Goal: Task Accomplishment & Management: Complete application form

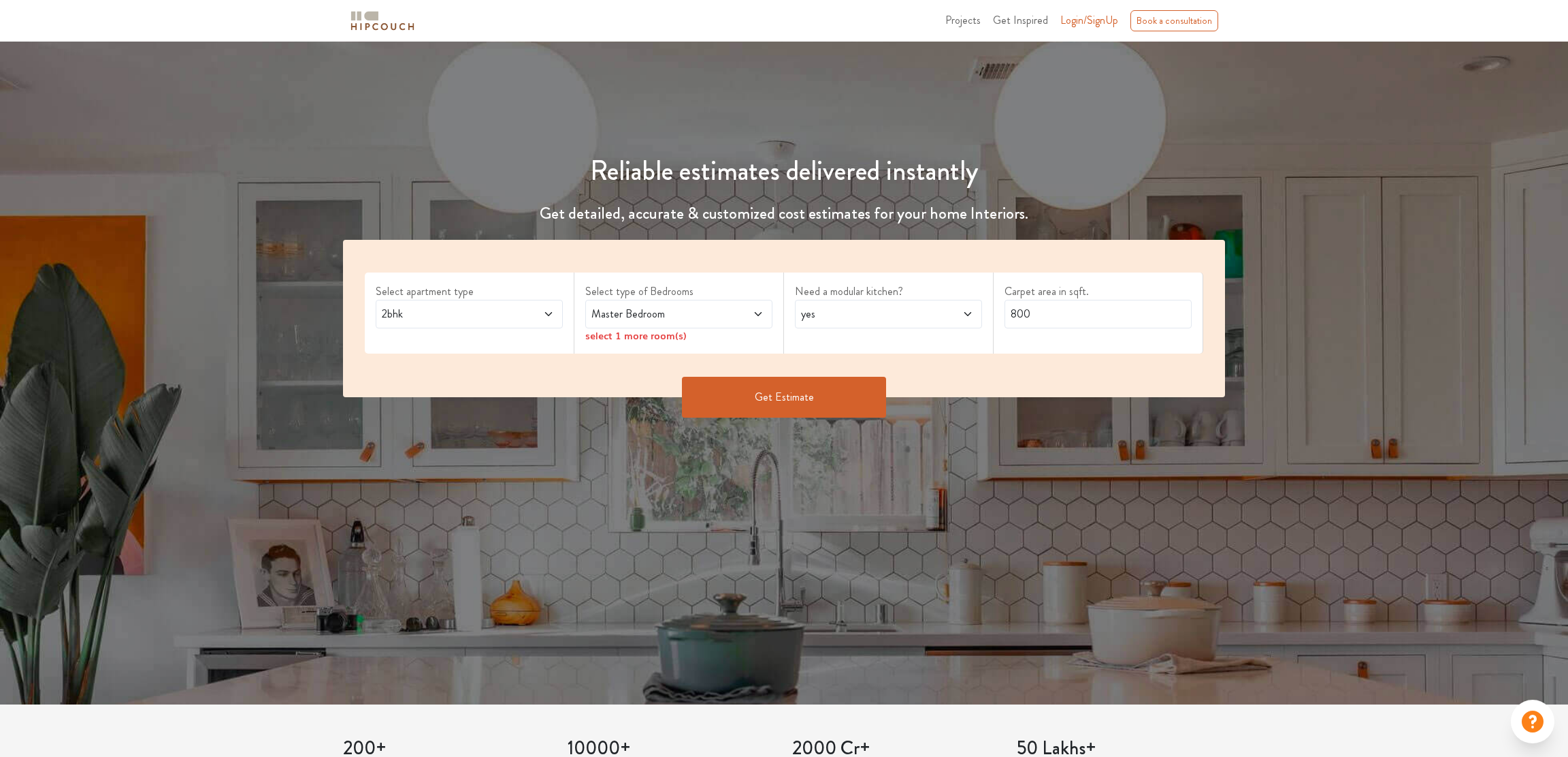
scroll to position [74, 0]
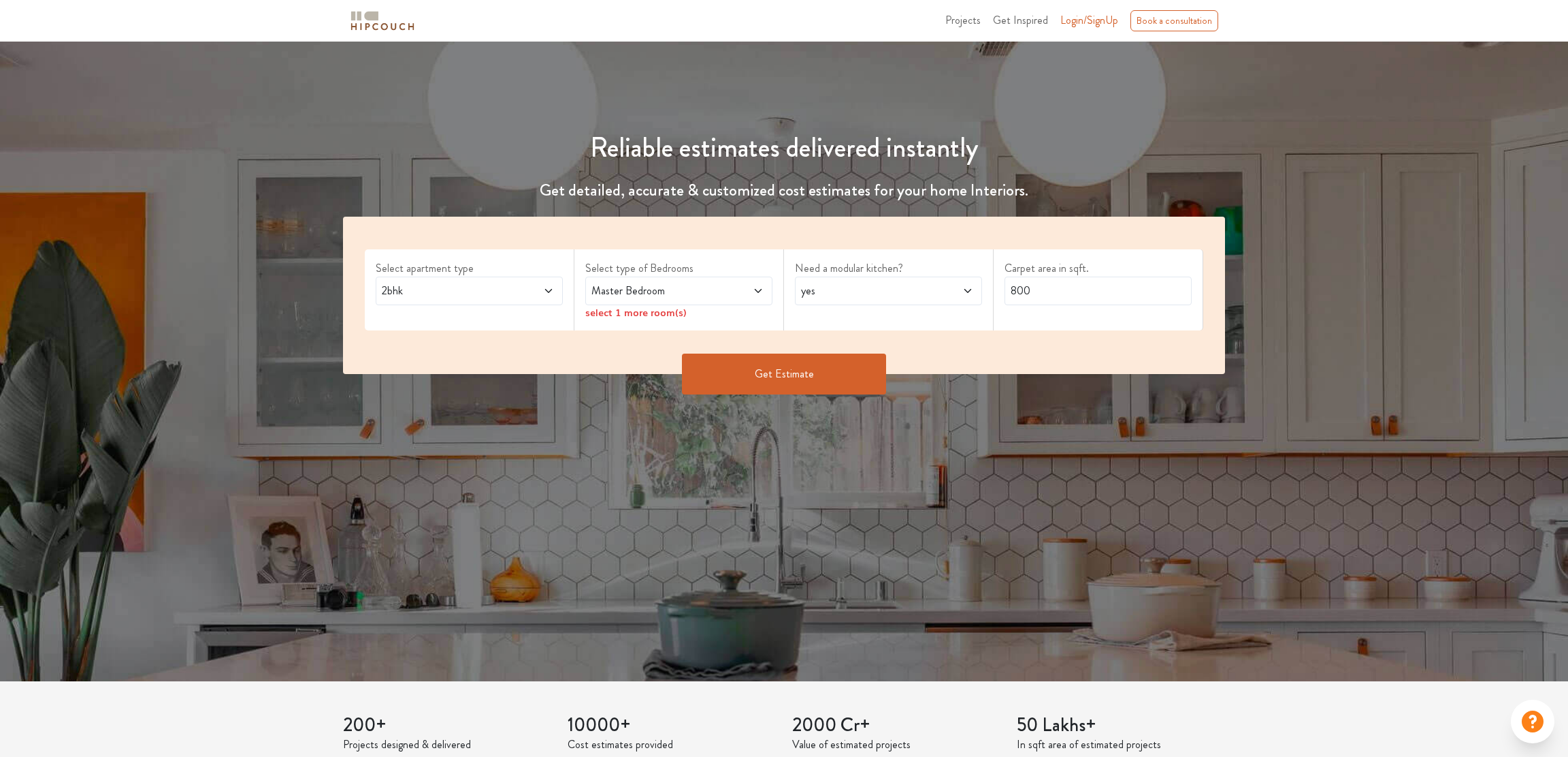
click at [490, 294] on span "2bhk" at bounding box center [444, 291] width 131 height 17
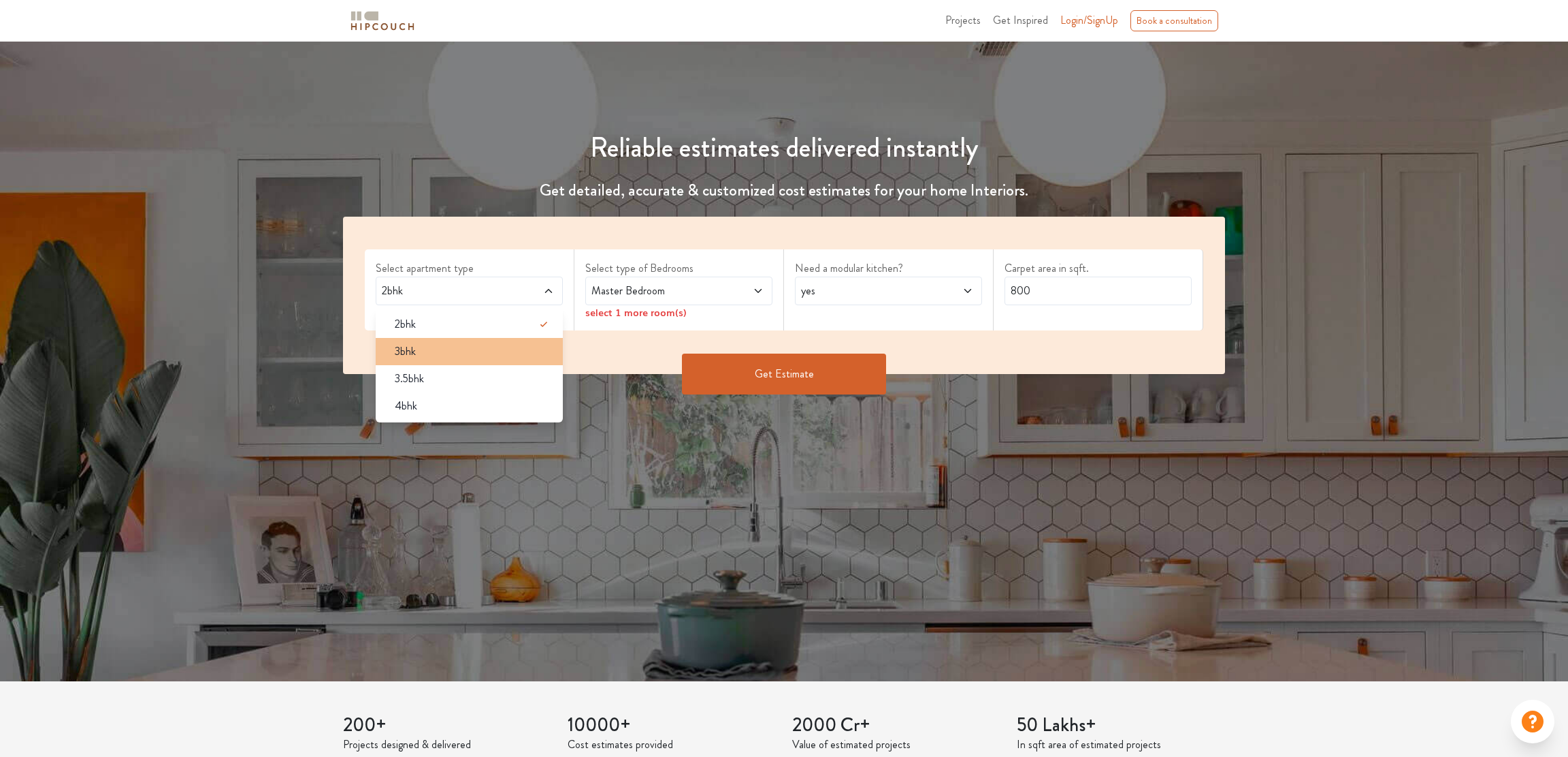
click at [445, 362] on li "3bhk" at bounding box center [469, 351] width 187 height 27
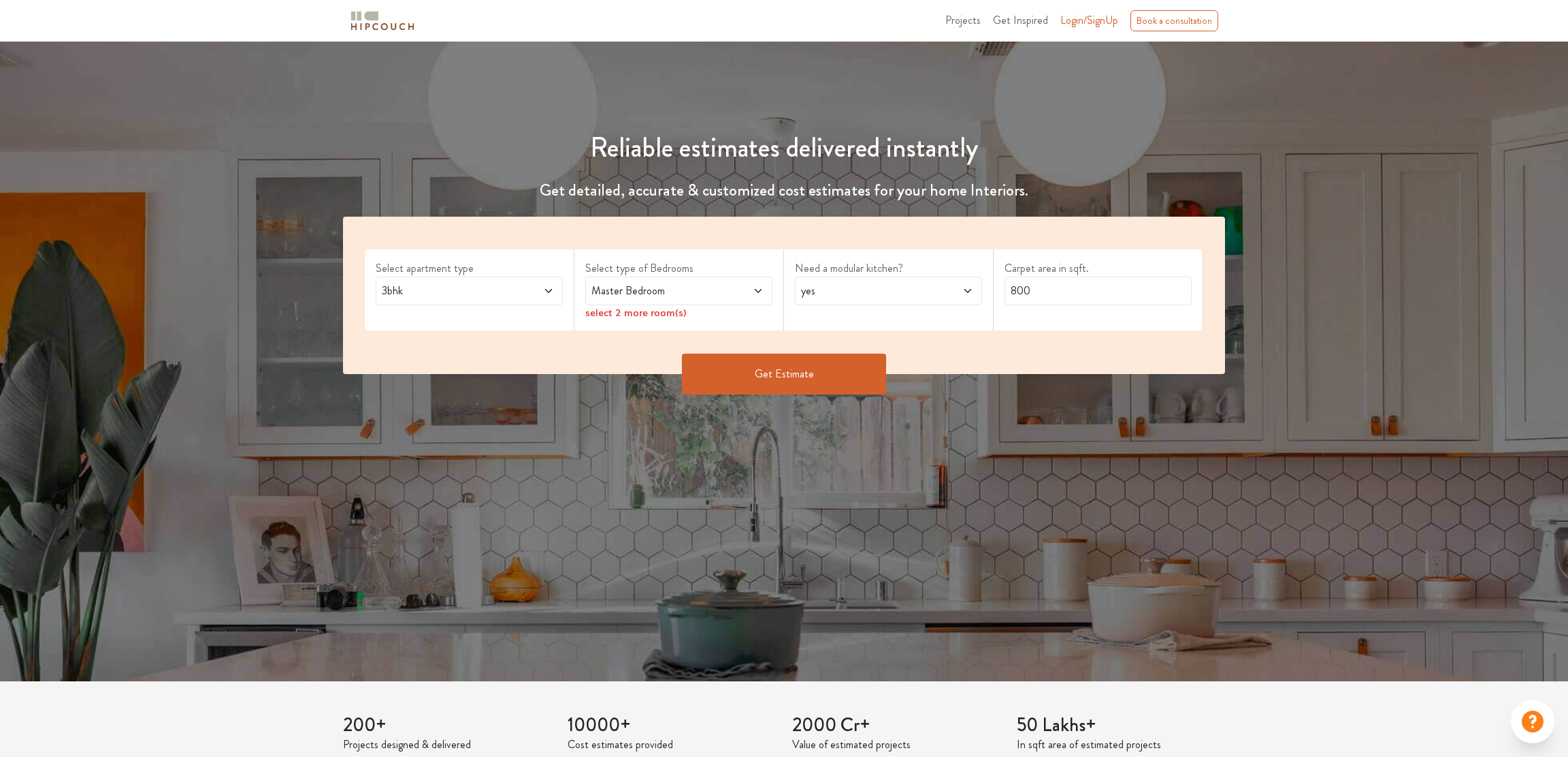
click at [604, 299] on div "Master Bedroom" at bounding box center [678, 291] width 187 height 29
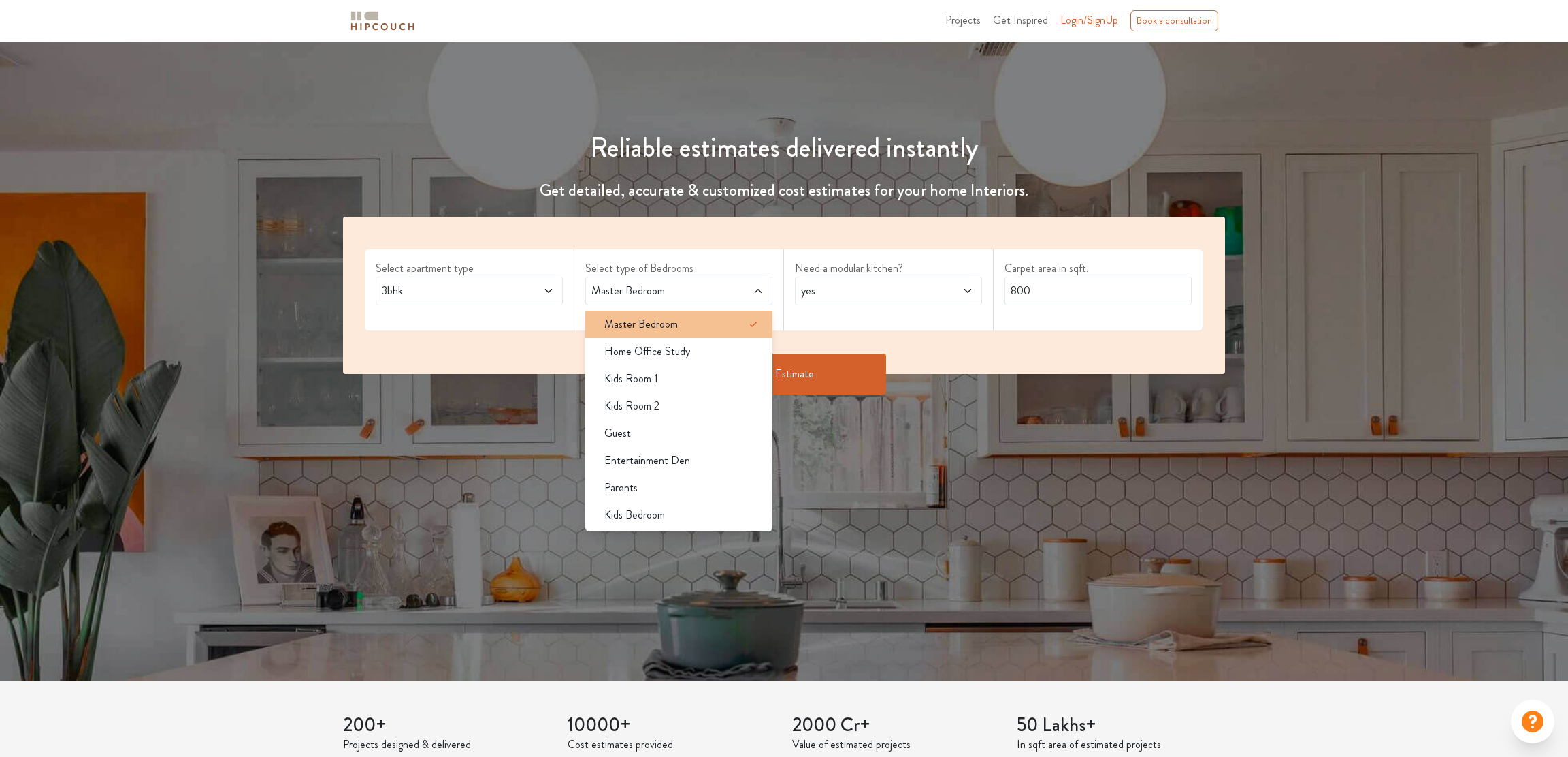
click at [614, 318] on span "Master Bedroom" at bounding box center [641, 324] width 74 height 17
click at [616, 319] on span "Master Bedroom" at bounding box center [641, 324] width 74 height 17
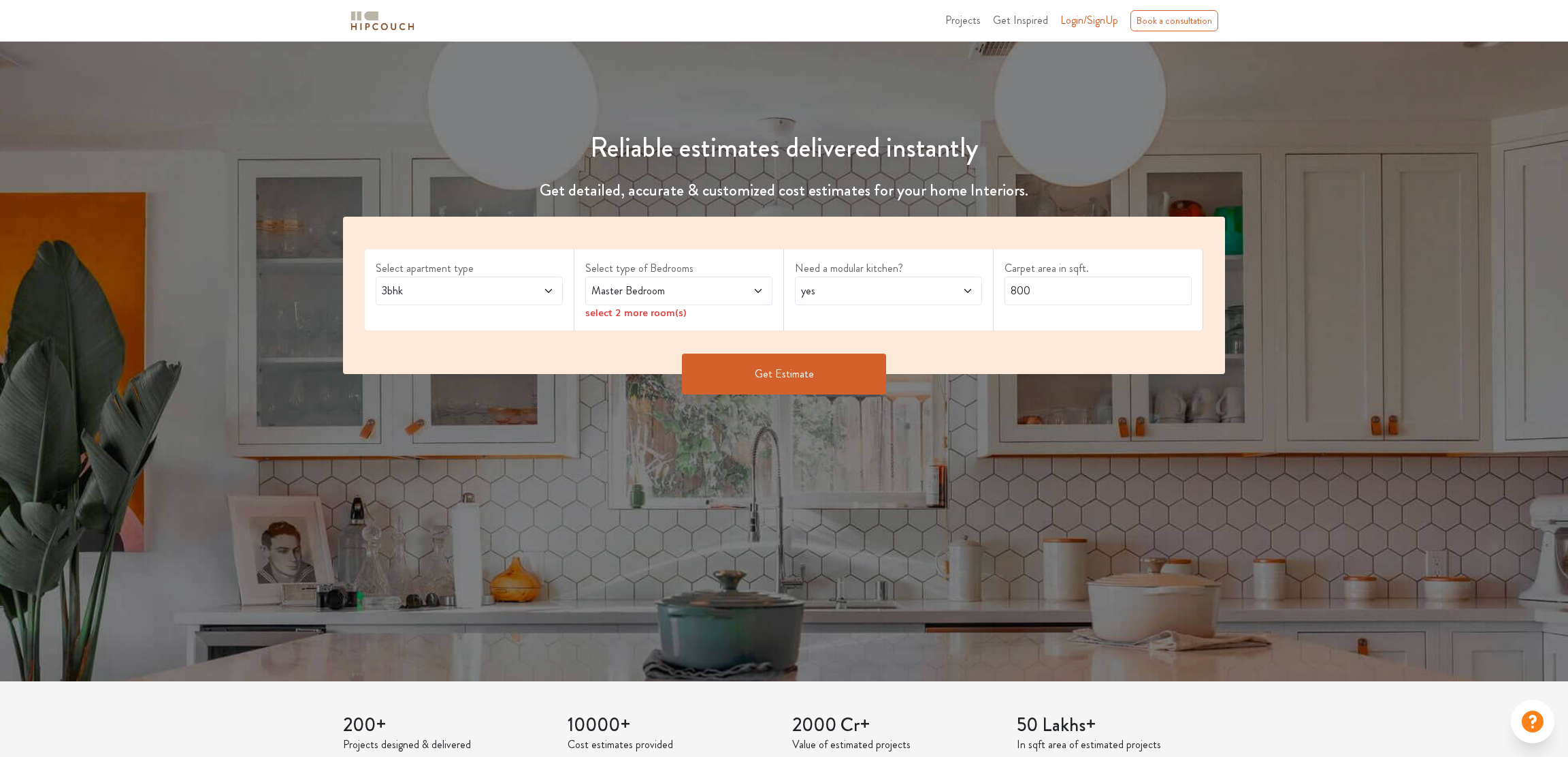
click at [835, 307] on div "Need a modular kitchen? yes" at bounding box center [889, 289] width 210 height 81
drag, startPoint x: 1038, startPoint y: 293, endPoint x: 984, endPoint y: 287, distance: 54.3
click at [1004, 287] on input "800" at bounding box center [1098, 291] width 187 height 29
type input "1750"
click at [624, 314] on div "select 2 more room(s)" at bounding box center [678, 312] width 187 height 14
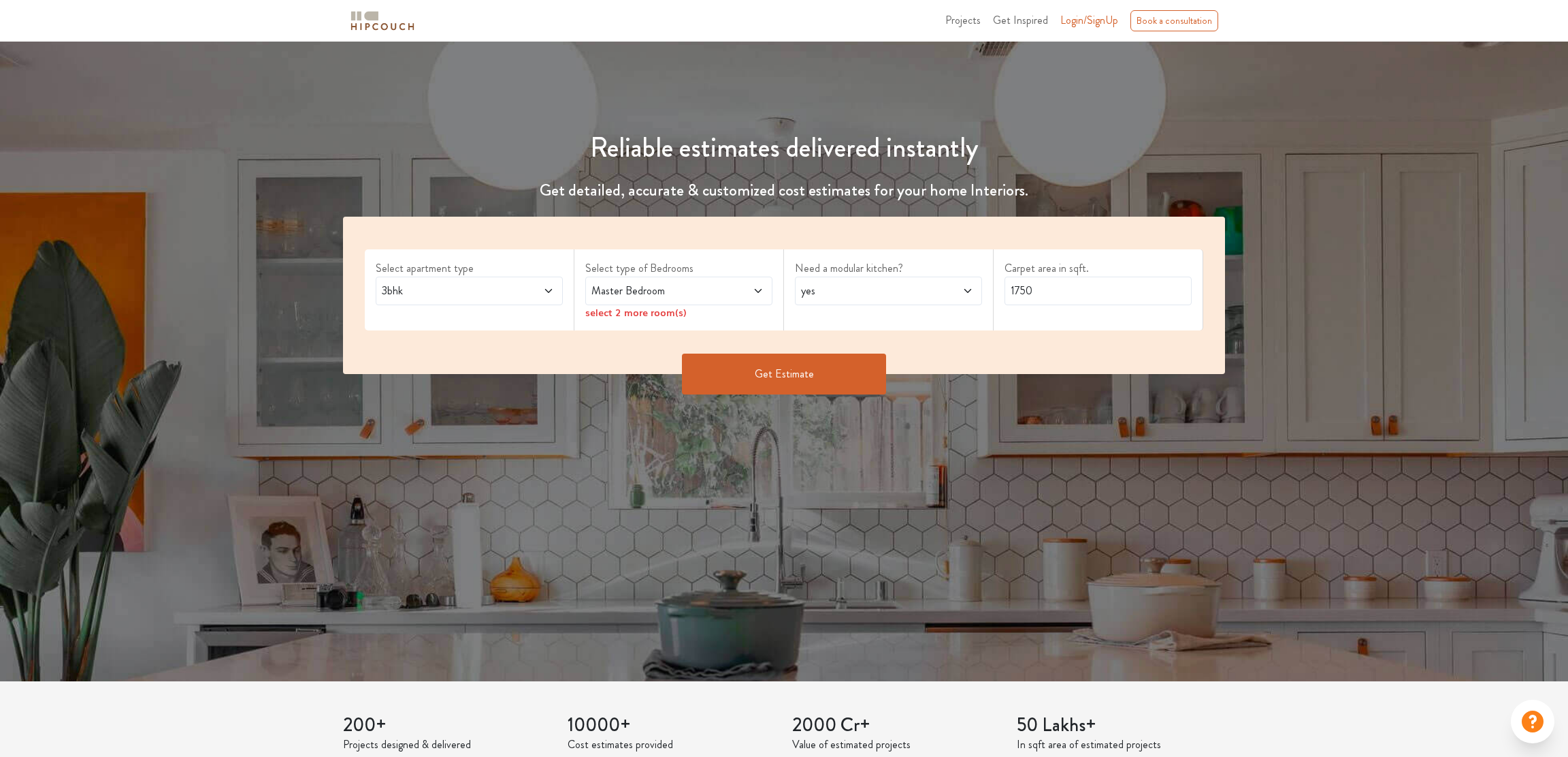
drag, startPoint x: 591, startPoint y: 315, endPoint x: 600, endPoint y: 315, distance: 9.0
click at [592, 315] on div "select 2 more room(s)" at bounding box center [678, 312] width 187 height 14
click at [657, 315] on div "select 2 more room(s)" at bounding box center [678, 312] width 187 height 14
click at [679, 313] on div "select 2 more room(s)" at bounding box center [678, 312] width 187 height 14
click at [686, 313] on div "select 2 more room(s)" at bounding box center [678, 312] width 187 height 14
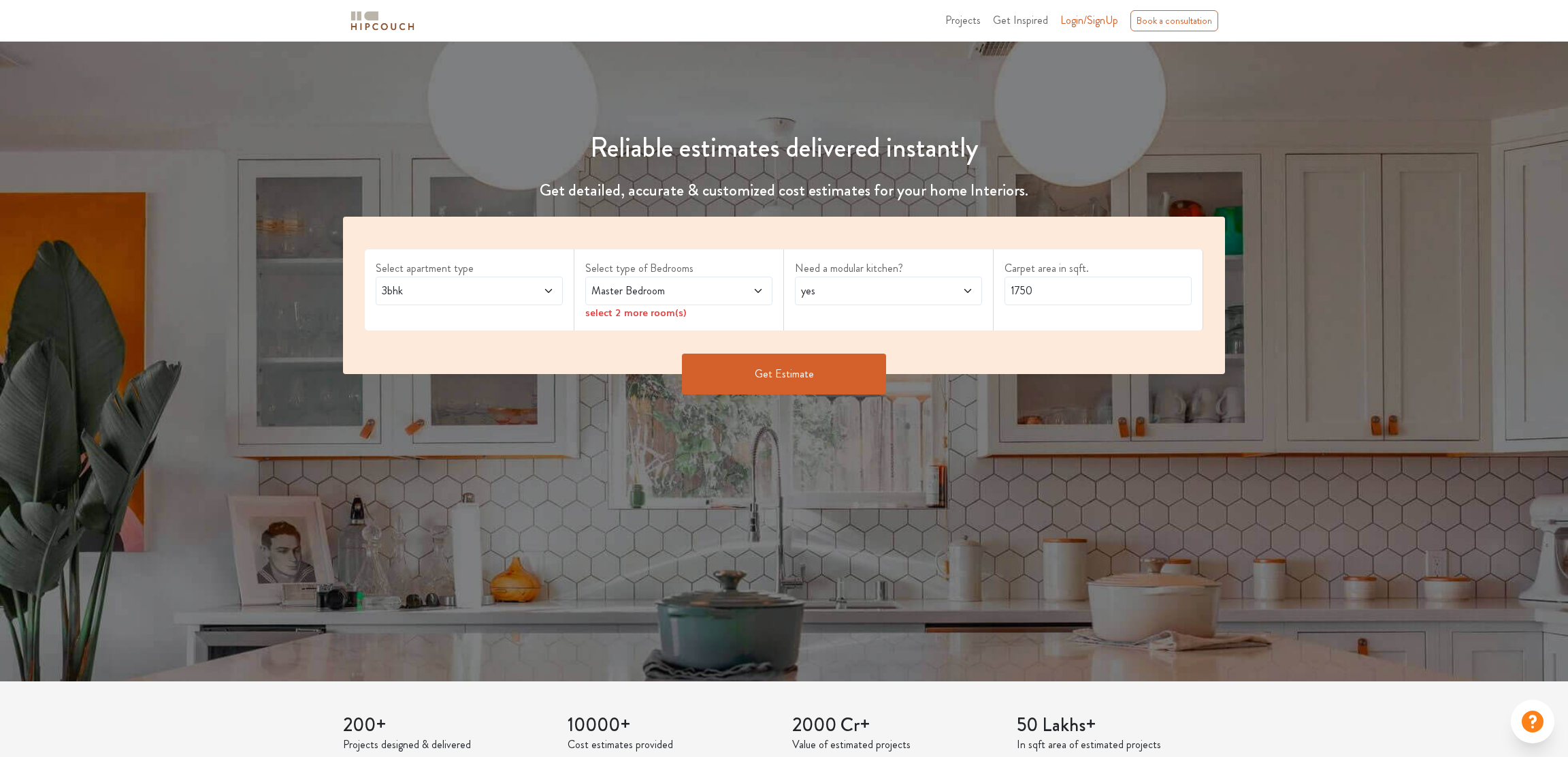
click at [710, 297] on span "Master Bedroom" at bounding box center [654, 291] width 131 height 17
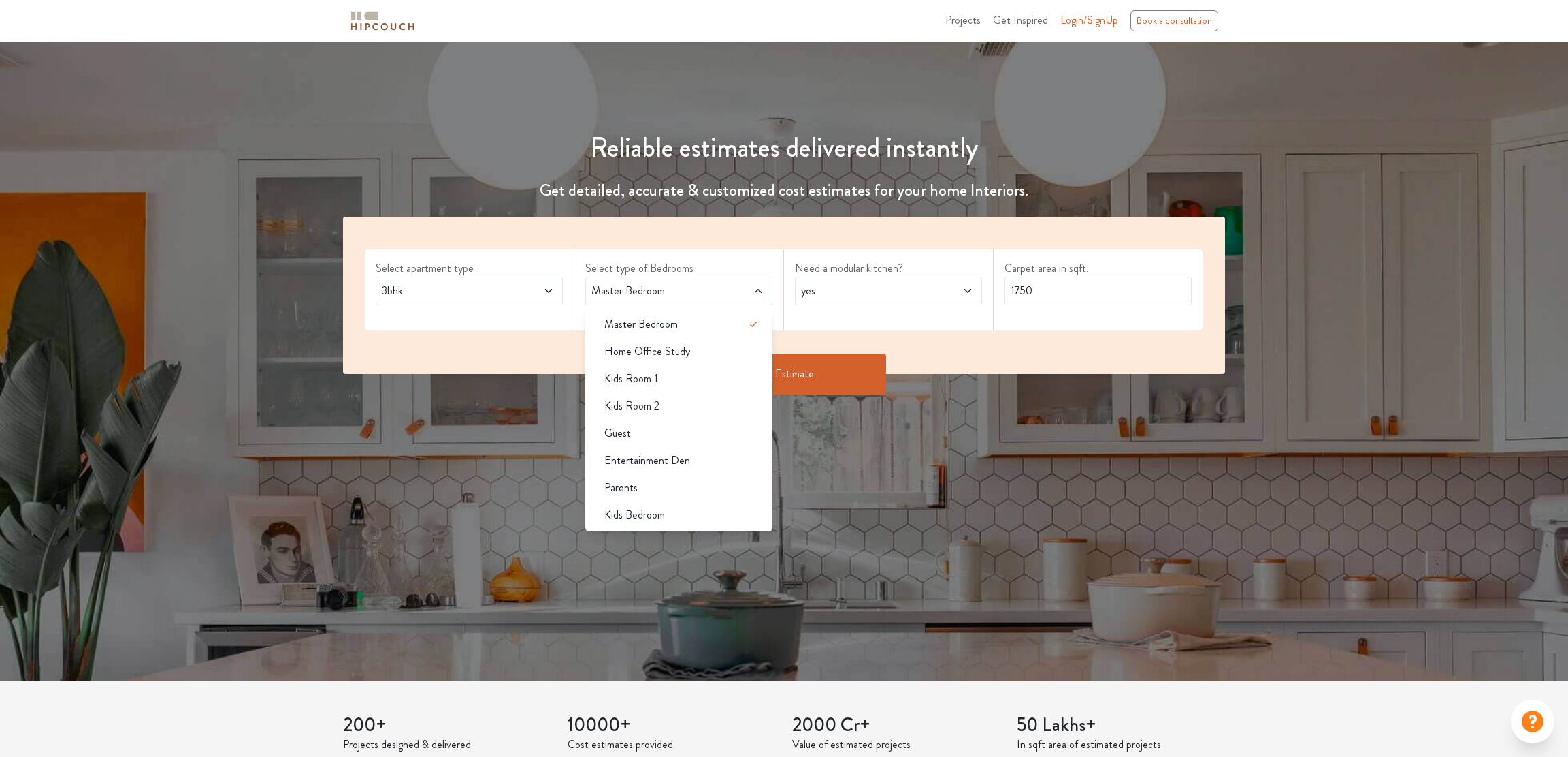
click at [711, 293] on span "Master Bedroom" at bounding box center [654, 291] width 131 height 17
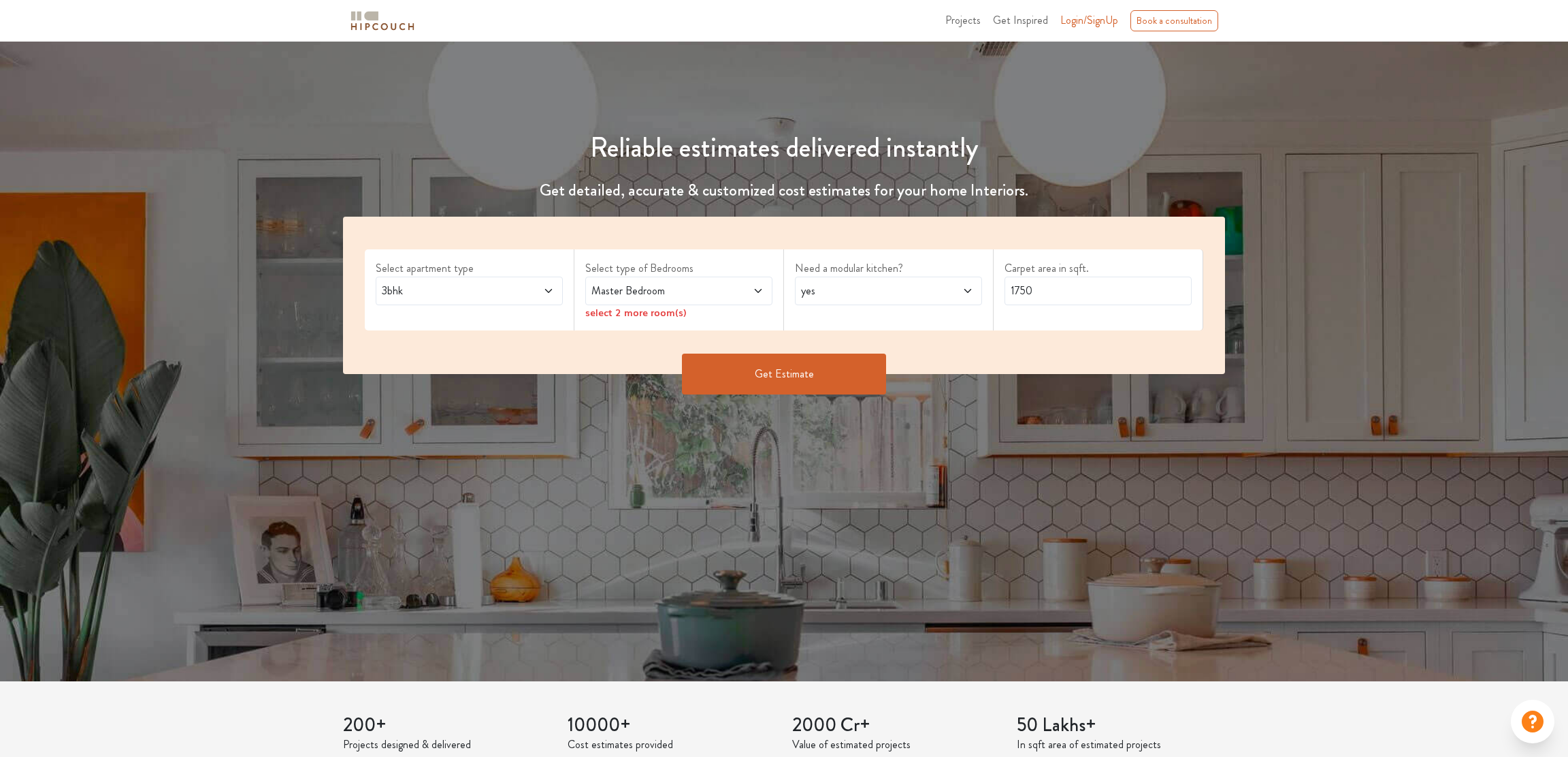
click at [891, 334] on div "Select apartment type 3bhk Select type of Bedrooms Master Bedroom select 2 more…" at bounding box center [784, 295] width 882 height 157
click at [757, 289] on icon at bounding box center [758, 291] width 11 height 11
click at [646, 315] on div "select 2 more room(s)" at bounding box center [678, 312] width 187 height 14
click at [608, 318] on div "select 2 more room(s)" at bounding box center [678, 312] width 187 height 14
click at [604, 318] on div "select 2 more room(s)" at bounding box center [678, 312] width 187 height 14
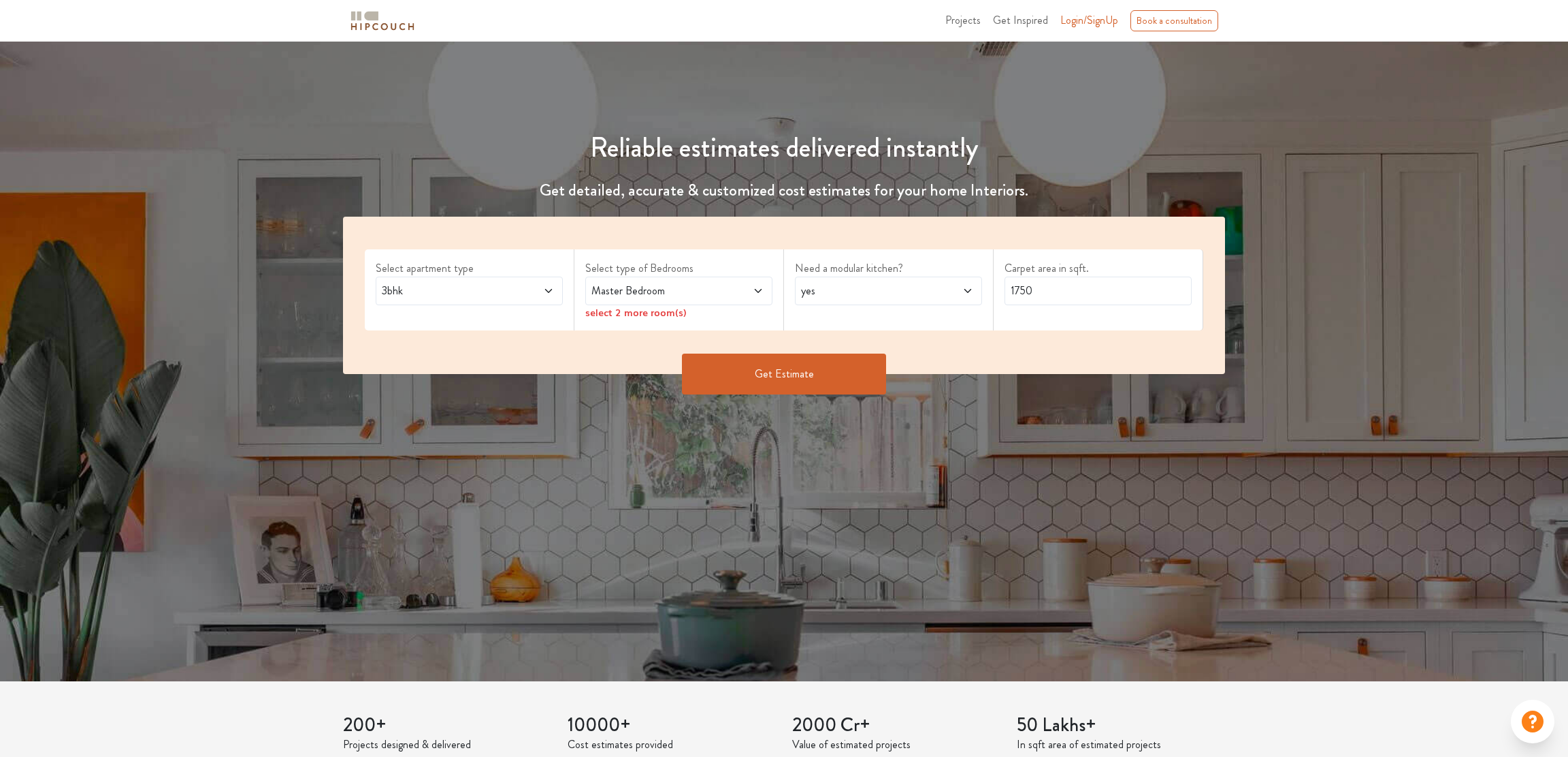
click at [675, 283] on span "Master Bedroom" at bounding box center [654, 291] width 131 height 17
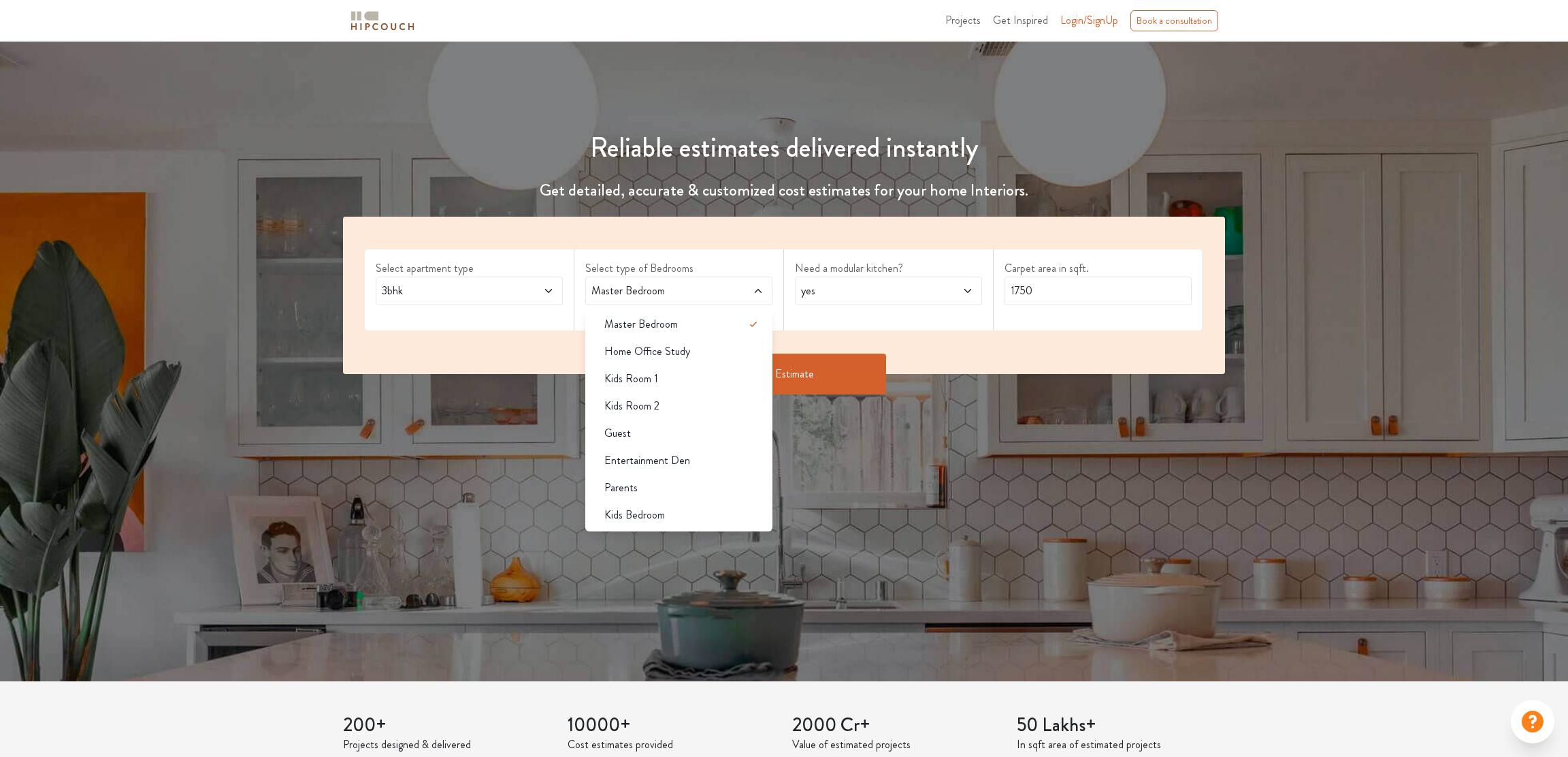
click at [675, 283] on span "Master Bedroom" at bounding box center [654, 291] width 131 height 17
click at [629, 437] on span "Guest" at bounding box center [617, 432] width 27 height 17
click at [637, 461] on span "Entertainment Den" at bounding box center [647, 460] width 86 height 17
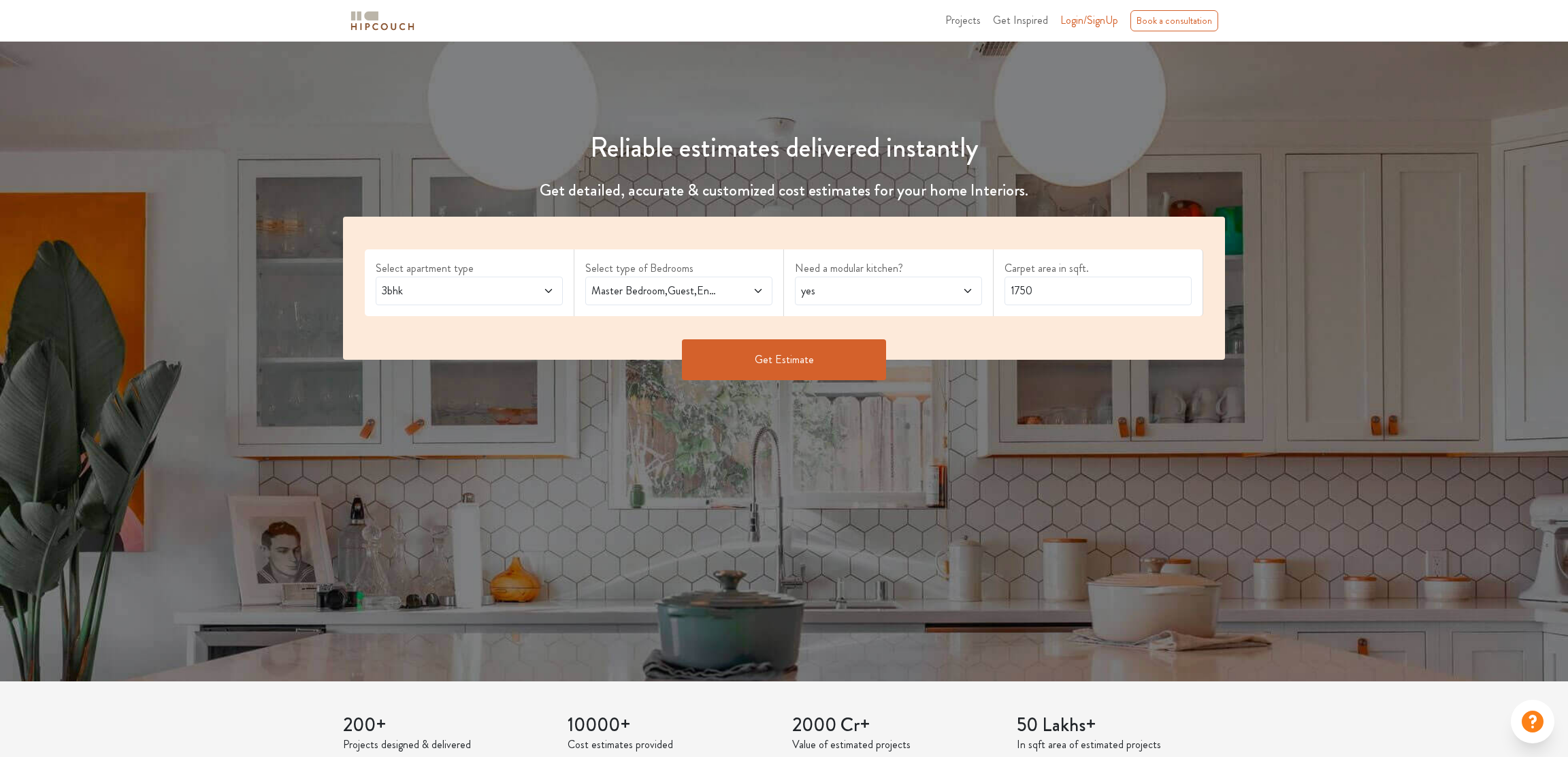
click at [783, 357] on button "Get Estimate" at bounding box center [784, 359] width 204 height 41
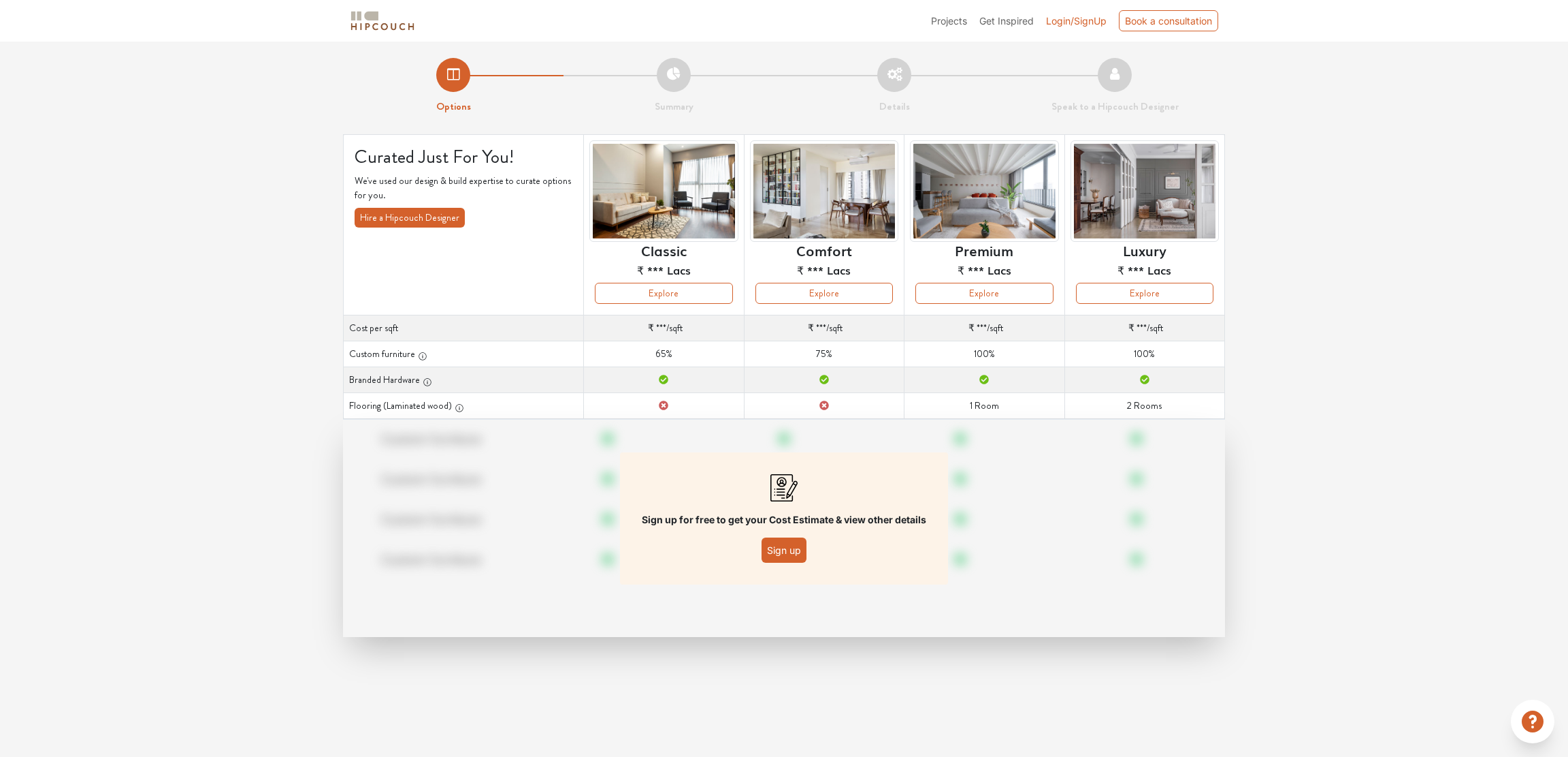
click at [783, 548] on button "Sign up" at bounding box center [784, 550] width 45 height 25
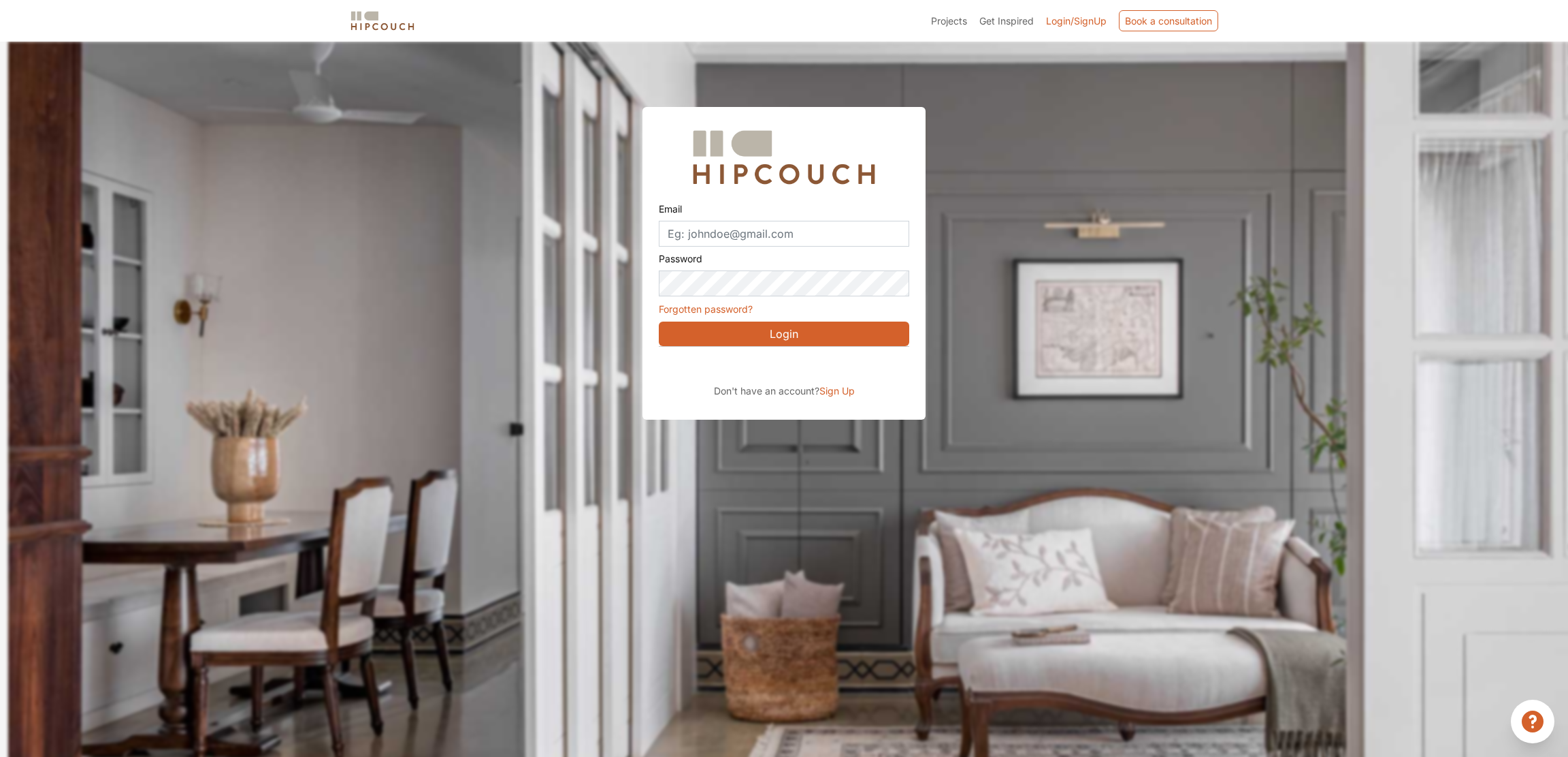
click at [761, 367] on div "Sign in with Google. Opens in new tab" at bounding box center [784, 365] width 249 height 30
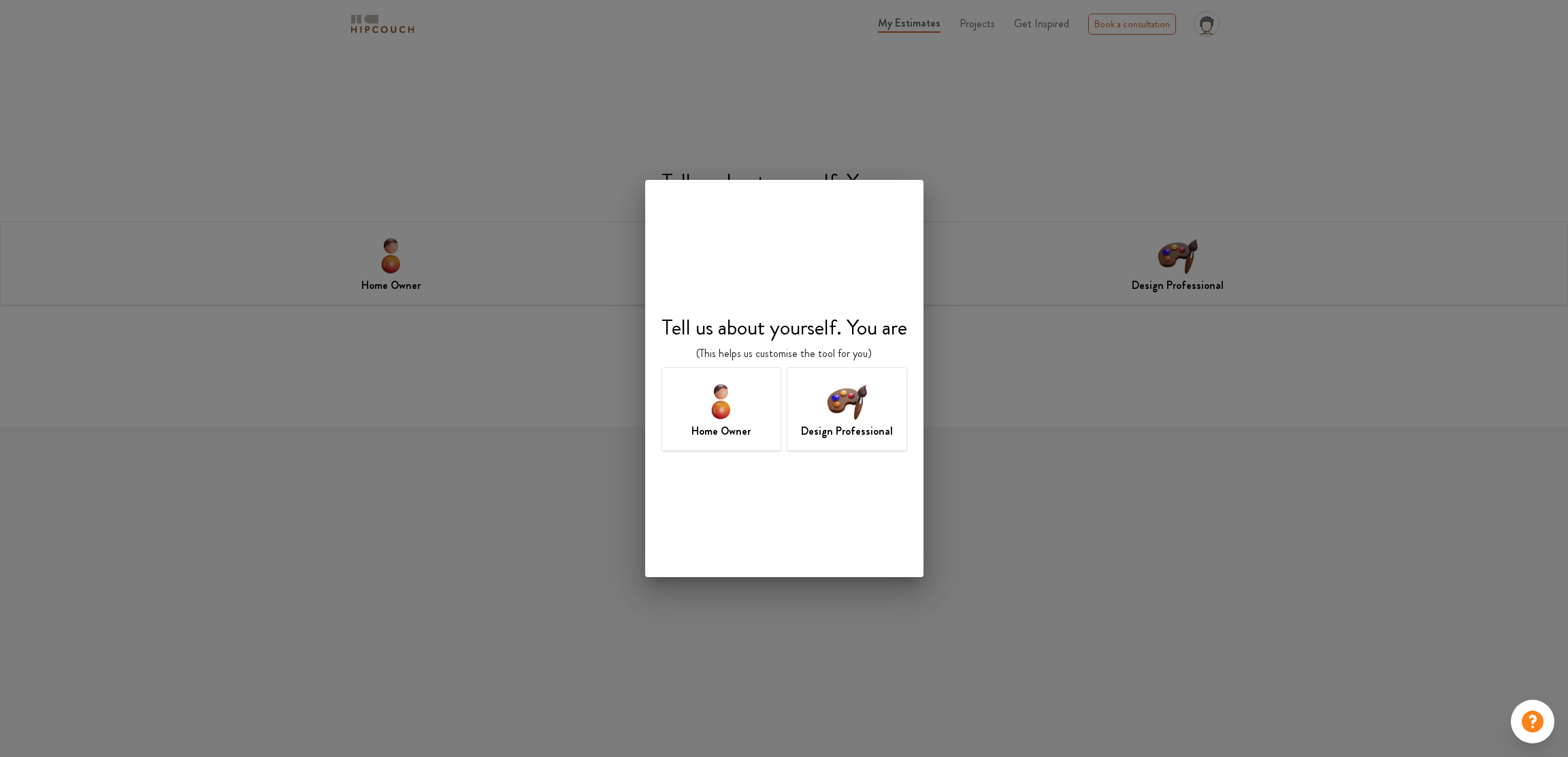
click at [748, 408] on div "Home Owner" at bounding box center [722, 409] width 121 height 84
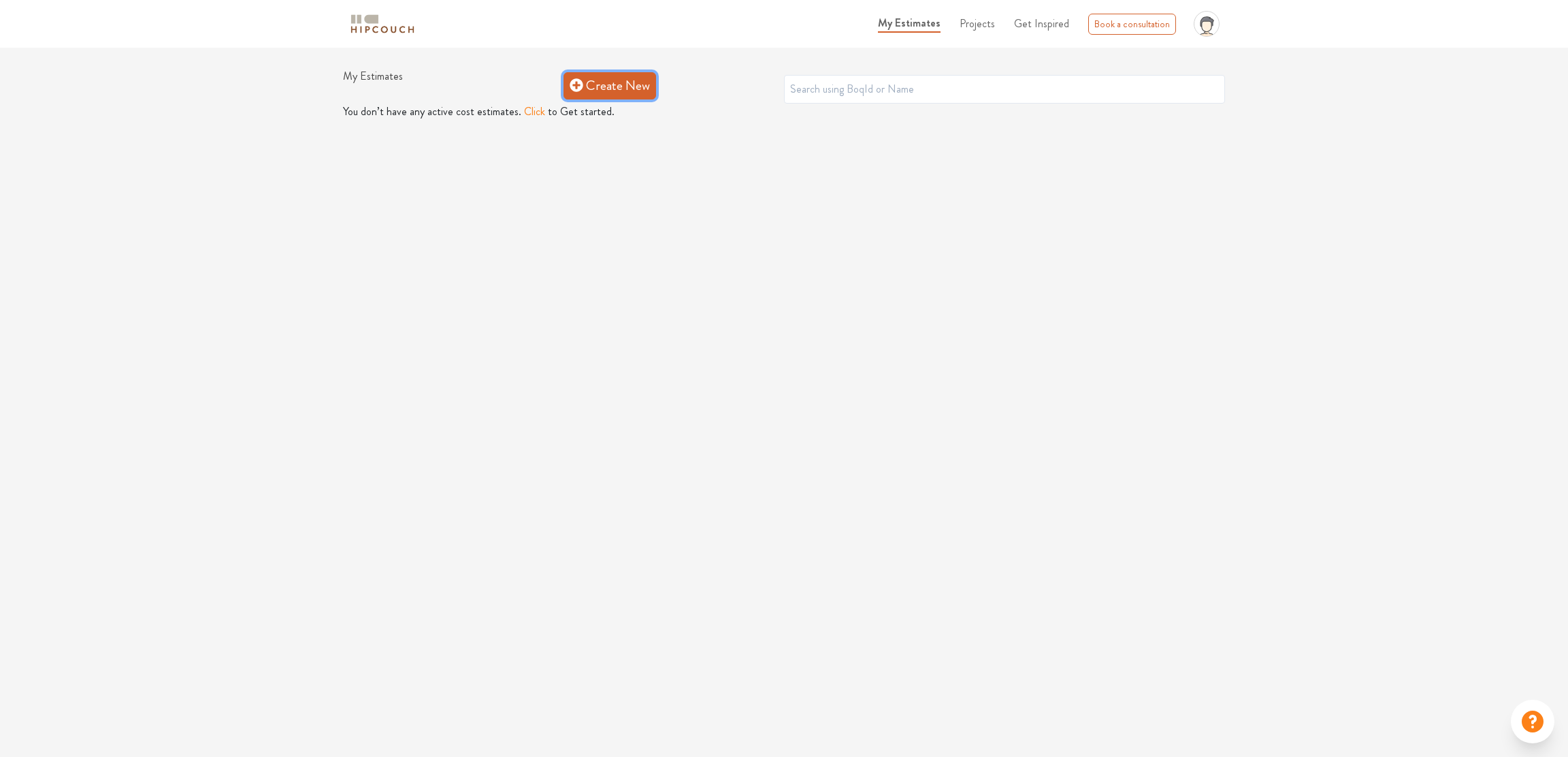
click at [610, 90] on link "Create New" at bounding box center [610, 85] width 92 height 27
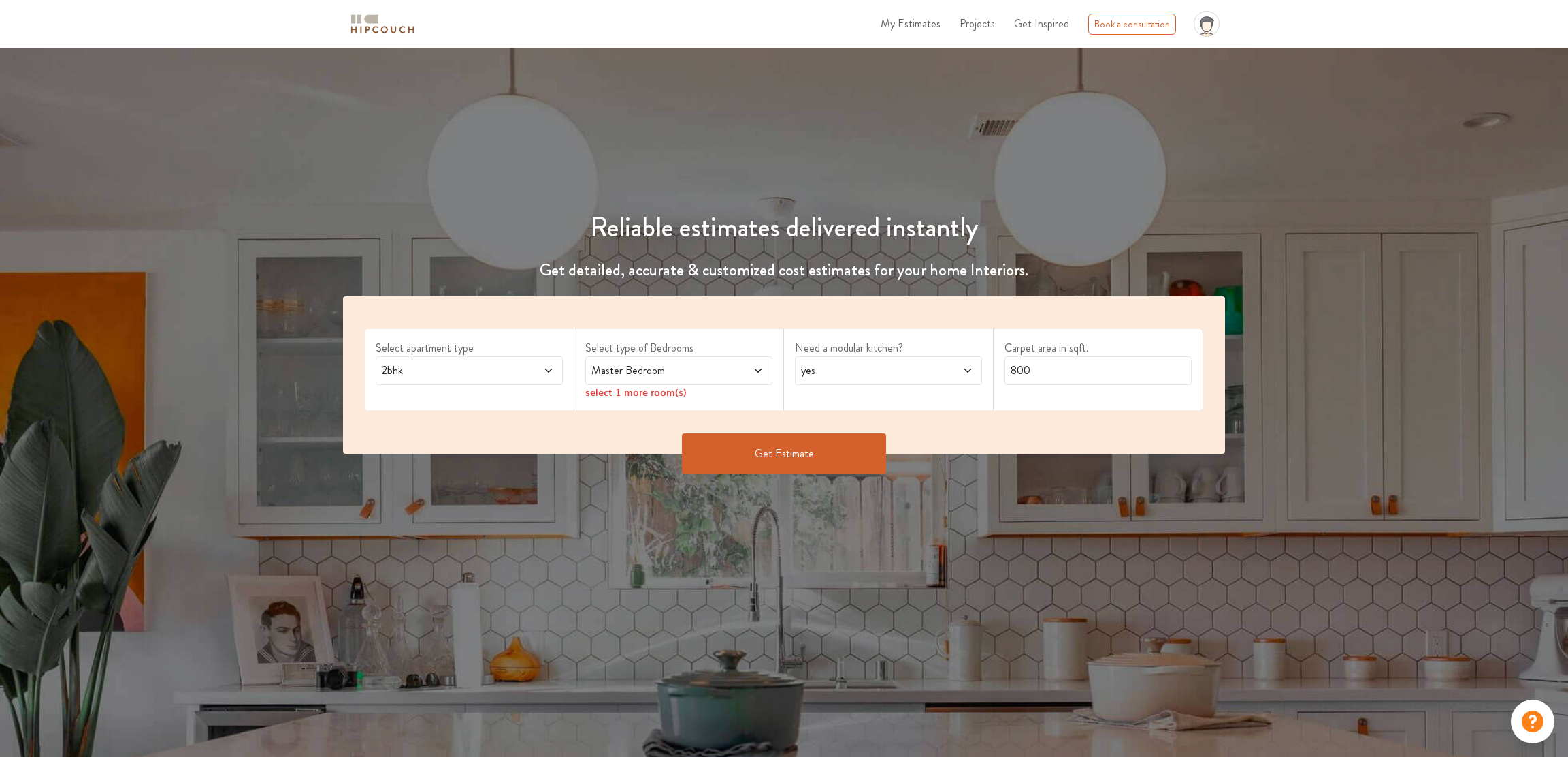
click at [514, 366] on span at bounding box center [532, 370] width 43 height 17
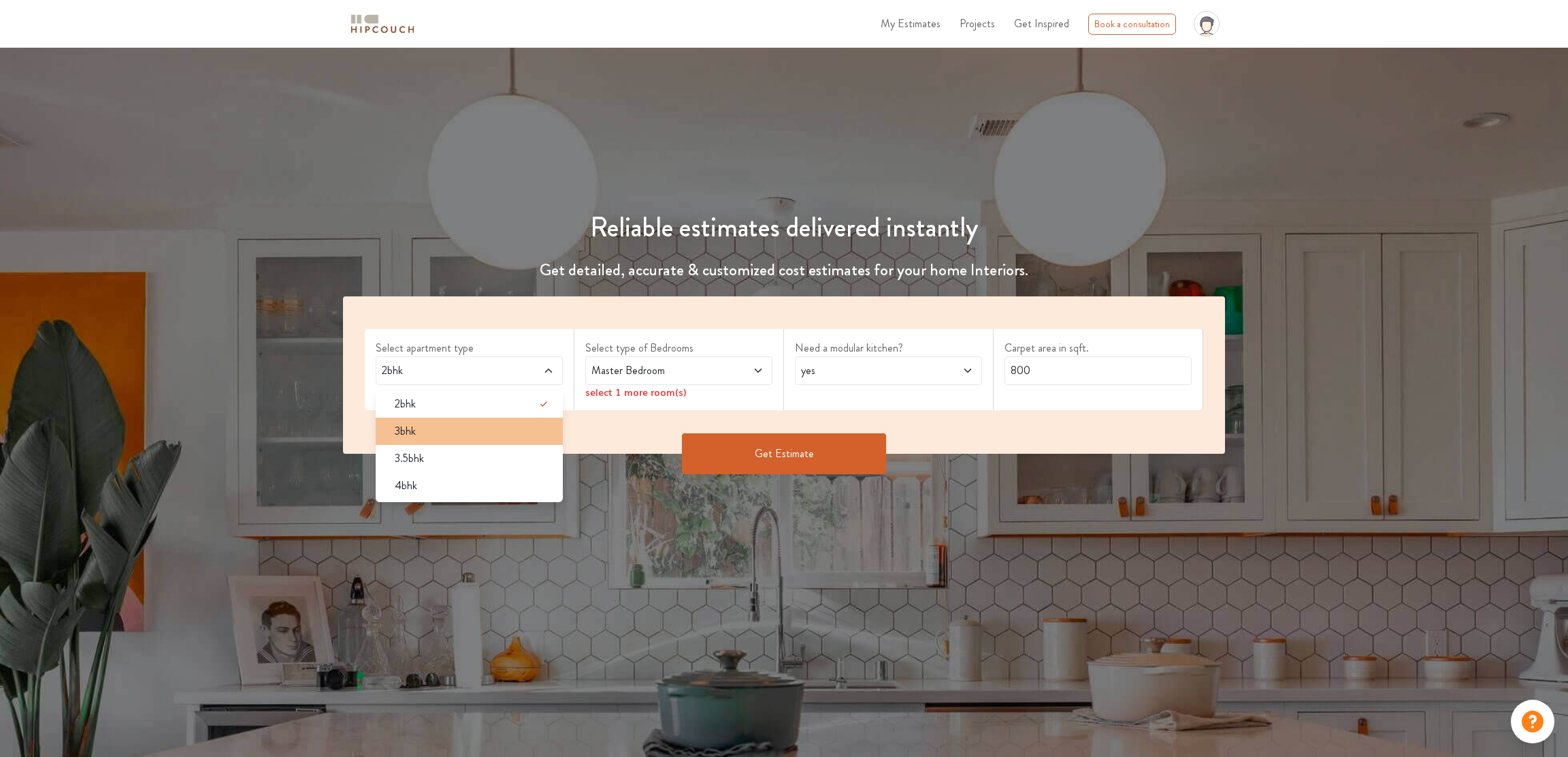
click at [470, 431] on div "3bhk" at bounding box center [473, 431] width 179 height 17
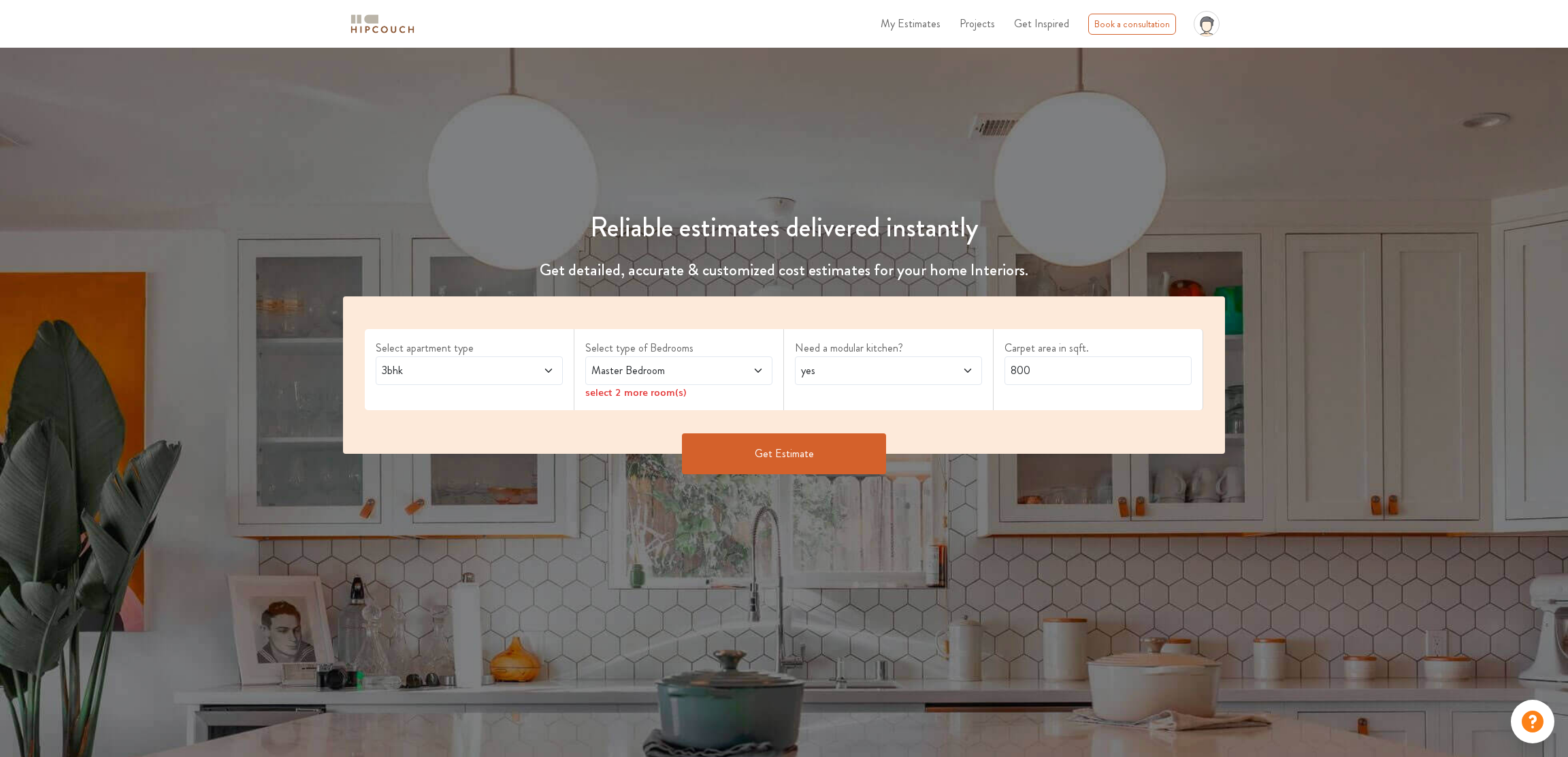
click at [610, 376] on span "Master Bedroom" at bounding box center [654, 370] width 131 height 17
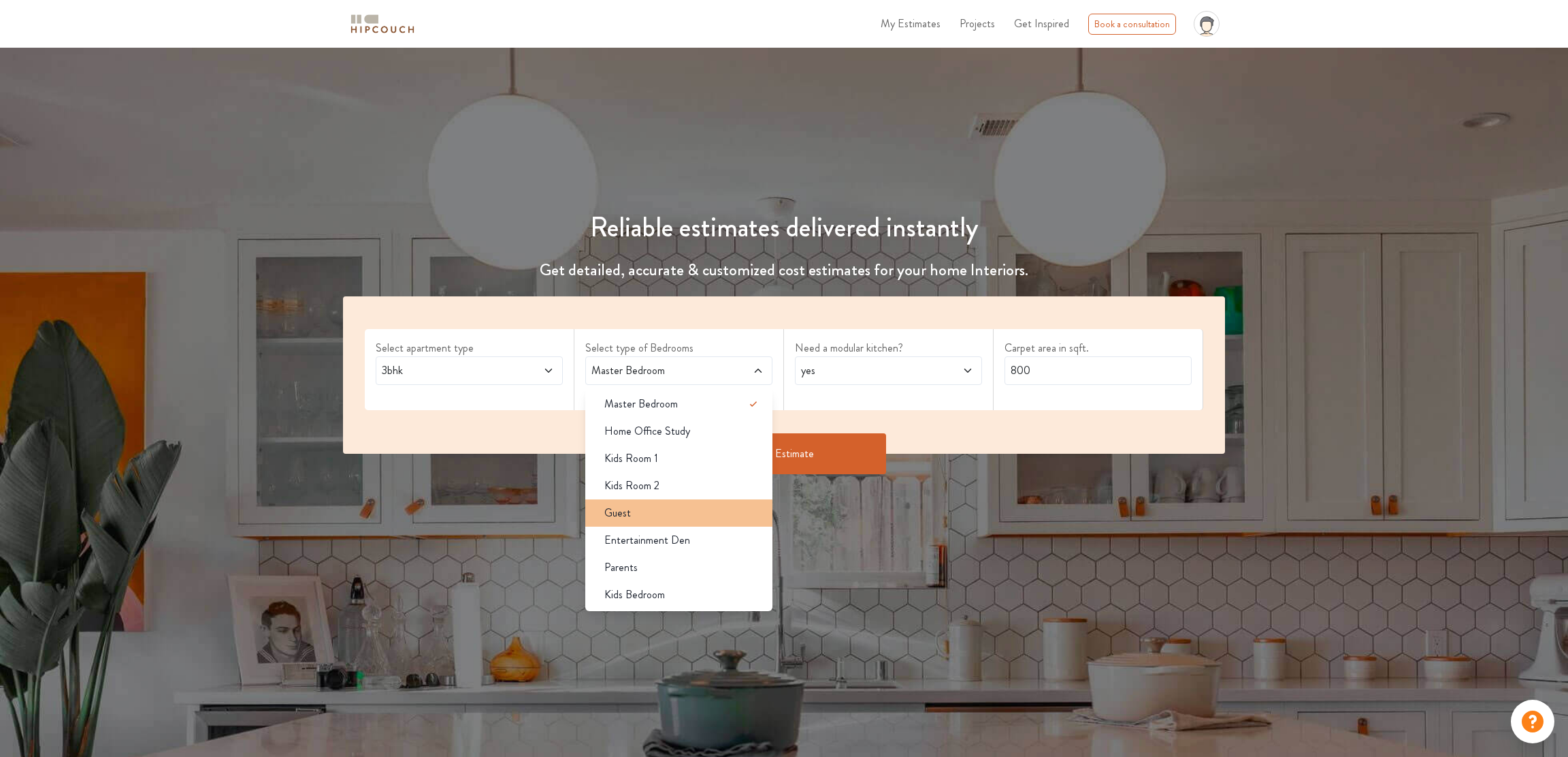
click at [632, 515] on div "Guest" at bounding box center [683, 512] width 179 height 17
click at [642, 536] on span "Entertainment Den" at bounding box center [647, 539] width 86 height 17
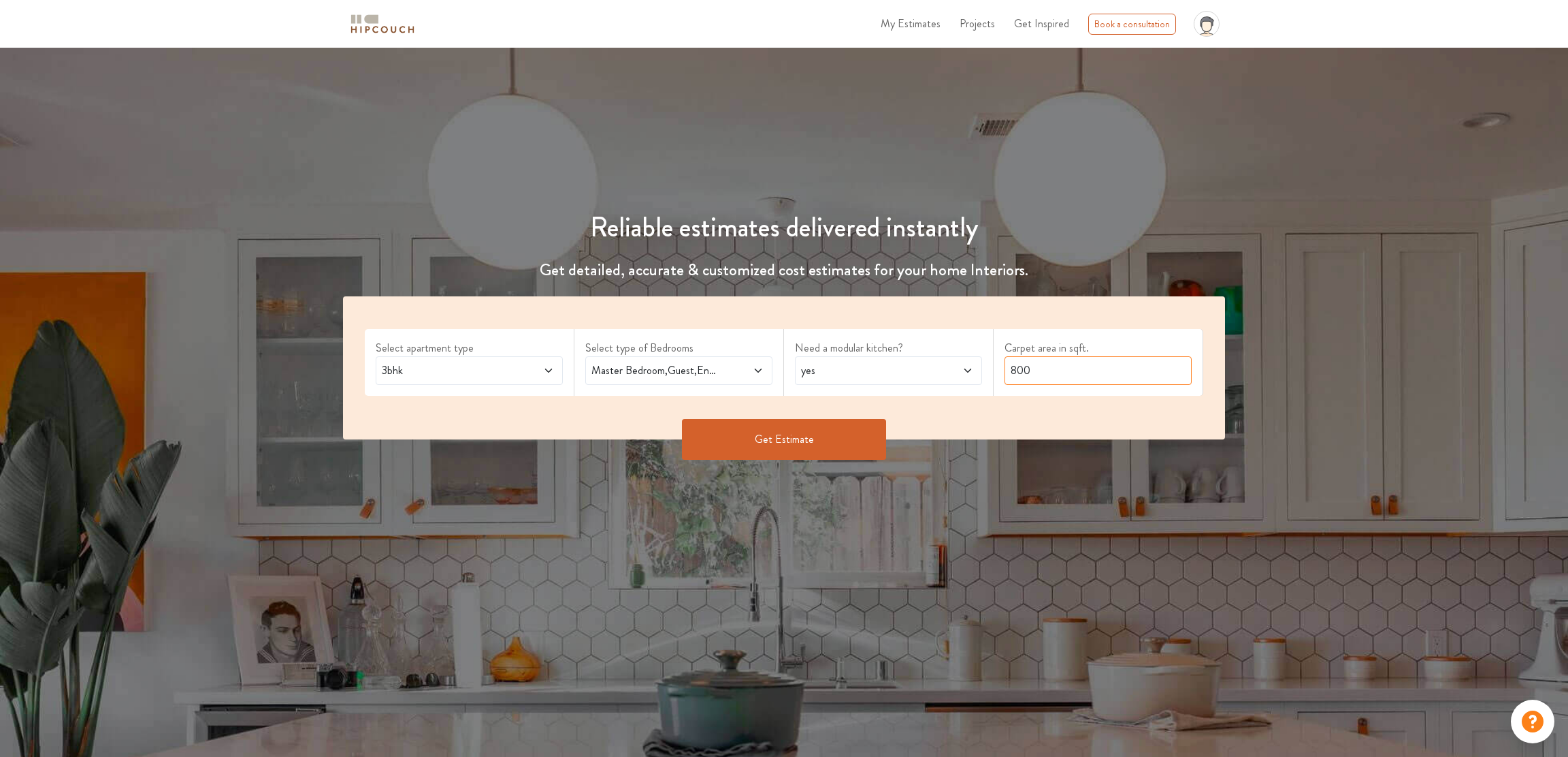
drag, startPoint x: 1028, startPoint y: 368, endPoint x: 931, endPoint y: 389, distance: 99.2
click at [1004, 385] on input "800" at bounding box center [1098, 370] width 187 height 29
type input "1750"
click at [817, 440] on button "Get Estimate" at bounding box center [784, 439] width 204 height 41
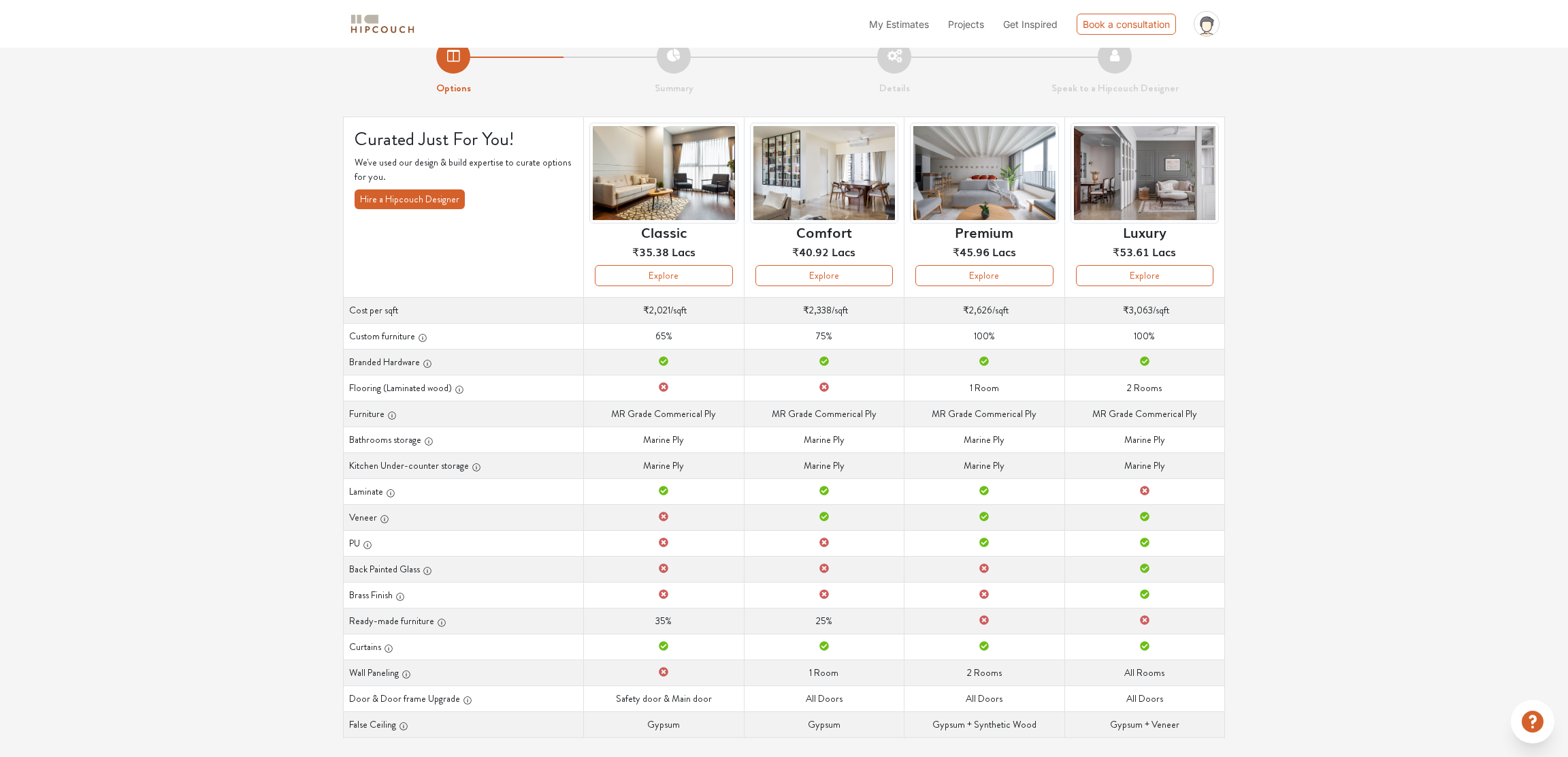
scroll to position [42, 0]
